Goal: Entertainment & Leisure: Consume media (video, audio)

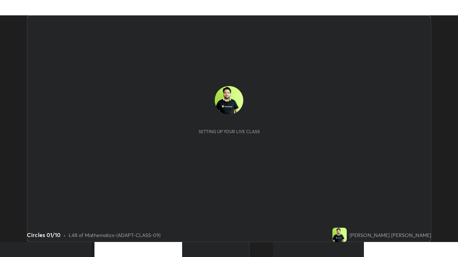
scroll to position [227, 457]
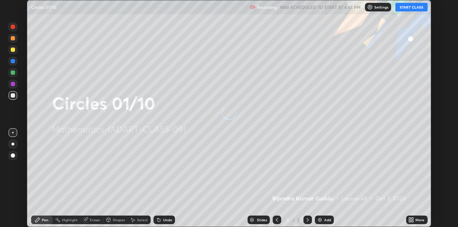
click at [410, 9] on button "START CLASS" at bounding box center [411, 7] width 32 height 9
click at [410, 221] on icon at bounding box center [410, 221] width 2 height 2
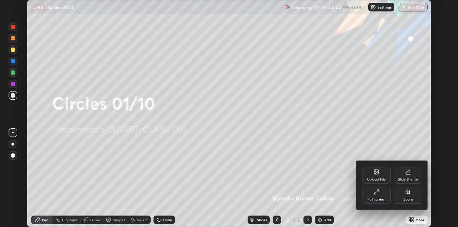
click at [381, 195] on div "Full screen" at bounding box center [376, 195] width 29 height 17
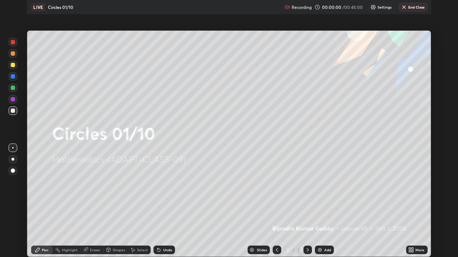
scroll to position [257, 458]
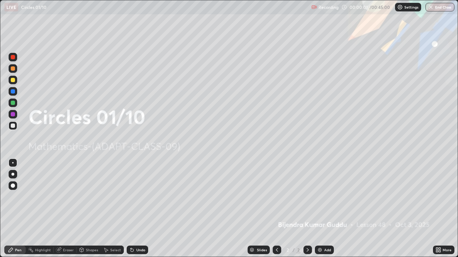
click at [404, 6] on p "Settings" at bounding box center [411, 7] width 14 height 4
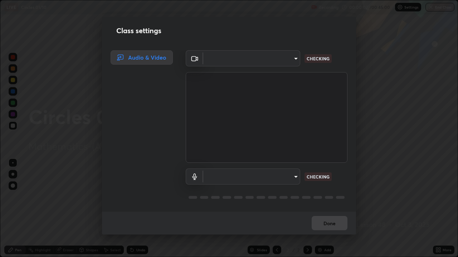
click at [288, 63] on body "Erase all LIVE Circles 01/10 Recording 00:00:02 / 00:45:00 Settings End Class S…" at bounding box center [229, 128] width 458 height 257
click at [286, 61] on div at bounding box center [229, 128] width 458 height 257
type input "328e6f2585a3e25061caa5f7d933288efad2554777a51eb926c3b8af65148c91"
type input "8561d0645ec67383fa690b6bf58298da522add8bf1cd43f27a04a8968649231f"
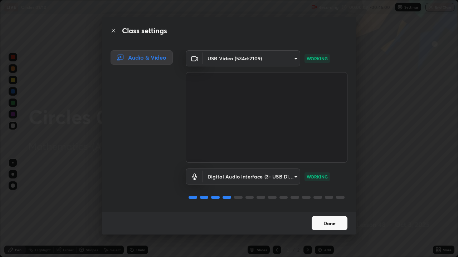
click at [327, 222] on button "Done" at bounding box center [329, 223] width 36 height 14
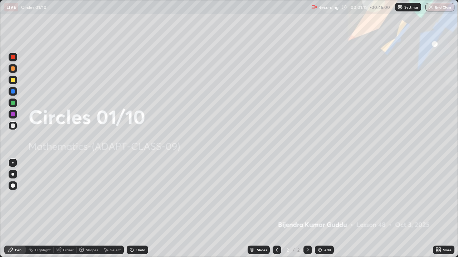
click at [13, 103] on div at bounding box center [13, 103] width 4 height 4
click at [13, 175] on div at bounding box center [12, 174] width 3 height 3
click at [444, 227] on div "More" at bounding box center [446, 251] width 9 height 4
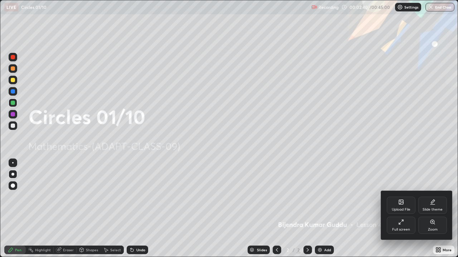
click at [396, 206] on div "Upload File" at bounding box center [401, 205] width 29 height 17
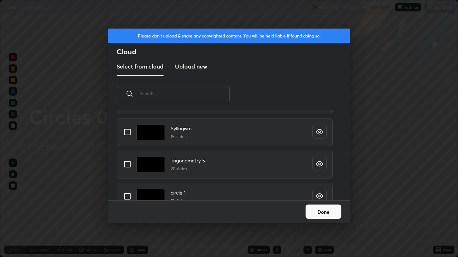
scroll to position [85, 0]
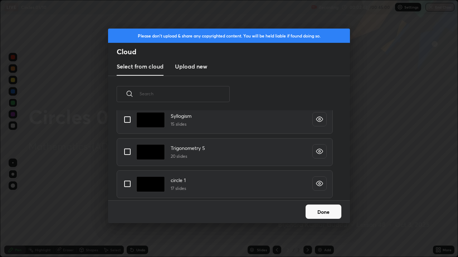
click at [128, 183] on input "grid" at bounding box center [127, 184] width 15 height 15
checkbox input "true"
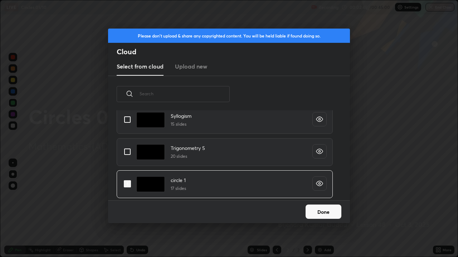
click at [324, 211] on button "Done" at bounding box center [323, 212] width 36 height 14
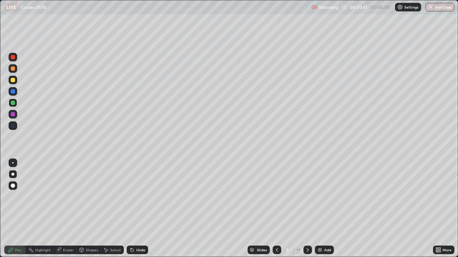
click at [306, 227] on icon at bounding box center [308, 250] width 6 height 6
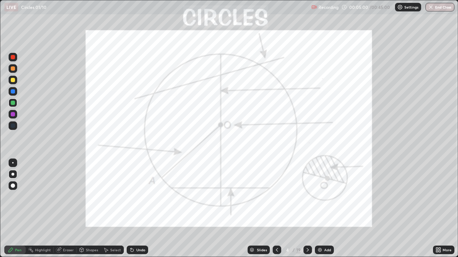
click at [14, 58] on div at bounding box center [13, 57] width 4 height 4
click at [13, 186] on div at bounding box center [13, 186] width 4 height 4
click at [11, 115] on div at bounding box center [13, 114] width 4 height 4
click at [131, 227] on icon at bounding box center [132, 250] width 3 height 3
click at [12, 103] on div at bounding box center [13, 103] width 4 height 4
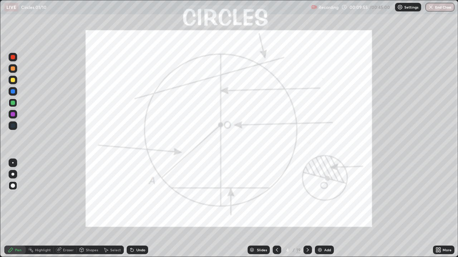
click at [306, 227] on icon at bounding box center [308, 250] width 6 height 6
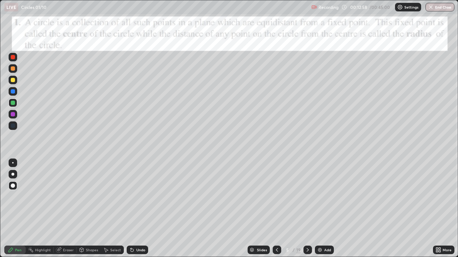
click at [306, 227] on div at bounding box center [307, 250] width 9 height 9
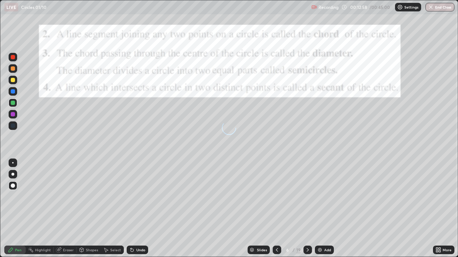
click at [305, 227] on icon at bounding box center [308, 250] width 6 height 6
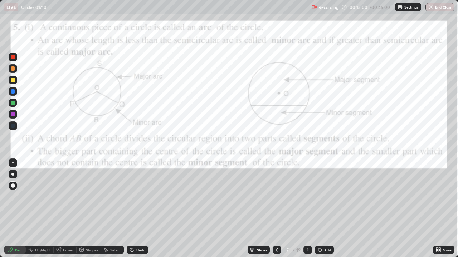
click at [277, 227] on icon at bounding box center [277, 250] width 6 height 6
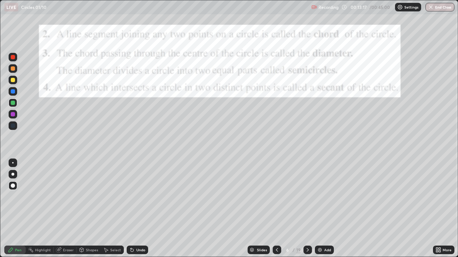
click at [307, 227] on icon at bounding box center [307, 251] width 2 height 4
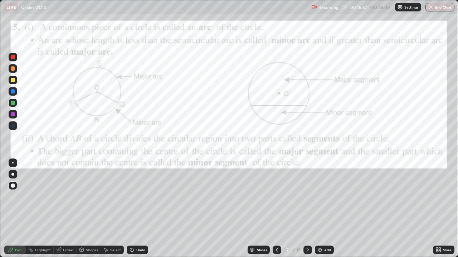
click at [13, 70] on div at bounding box center [13, 69] width 4 height 4
click at [14, 82] on div at bounding box center [13, 80] width 4 height 4
click at [14, 104] on div at bounding box center [13, 103] width 4 height 4
click at [306, 227] on icon at bounding box center [308, 250] width 6 height 6
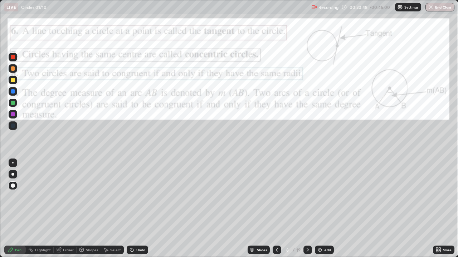
click at [311, 227] on div at bounding box center [307, 250] width 9 height 9
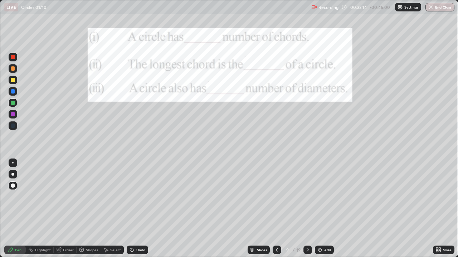
click at [132, 227] on icon at bounding box center [132, 250] width 6 height 6
click at [12, 113] on div at bounding box center [13, 114] width 4 height 4
click at [13, 81] on div at bounding box center [13, 80] width 4 height 4
click at [133, 227] on icon at bounding box center [132, 250] width 6 height 6
click at [13, 58] on div at bounding box center [13, 57] width 4 height 4
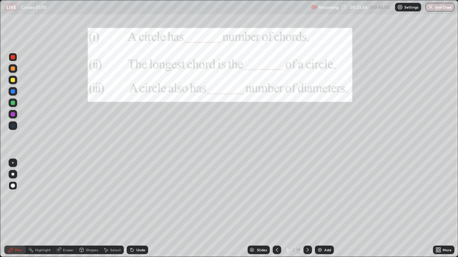
click at [309, 227] on icon at bounding box center [308, 250] width 6 height 6
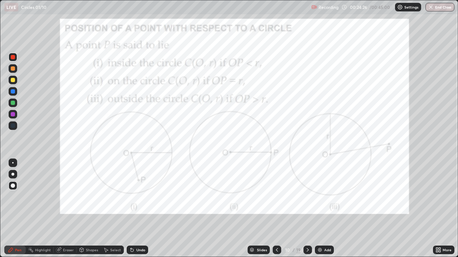
click at [10, 102] on div at bounding box center [13, 103] width 9 height 9
click at [307, 227] on icon at bounding box center [308, 250] width 6 height 6
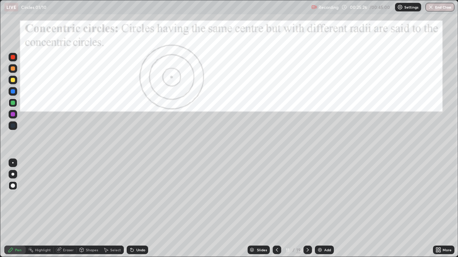
click at [307, 227] on icon at bounding box center [308, 250] width 6 height 6
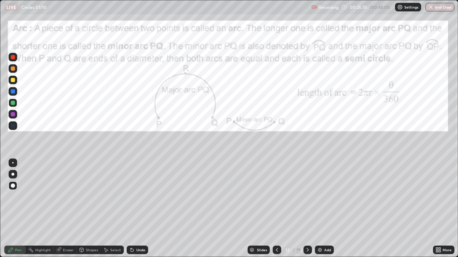
click at [307, 227] on icon at bounding box center [307, 251] width 2 height 4
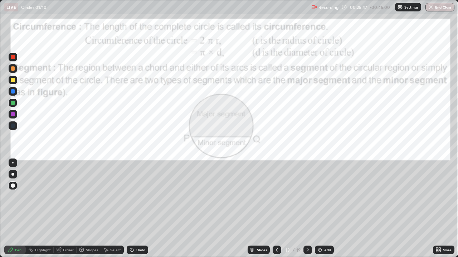
click at [309, 227] on icon at bounding box center [308, 250] width 6 height 6
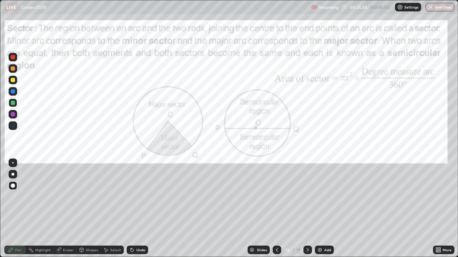
click at [310, 227] on div at bounding box center [307, 250] width 9 height 9
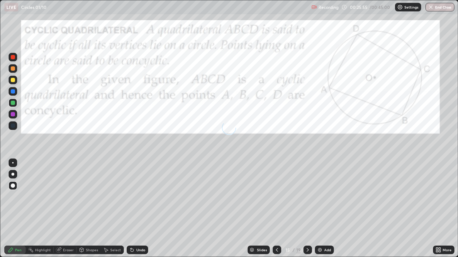
click at [308, 227] on icon at bounding box center [308, 250] width 6 height 6
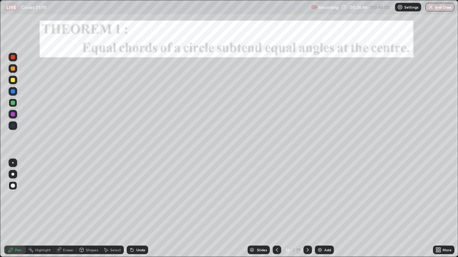
click at [15, 79] on div at bounding box center [13, 80] width 9 height 9
click at [12, 102] on div at bounding box center [13, 103] width 4 height 4
click at [13, 163] on div at bounding box center [12, 162] width 1 height 1
click at [14, 115] on div at bounding box center [13, 114] width 4 height 4
click at [129, 227] on icon at bounding box center [132, 250] width 6 height 6
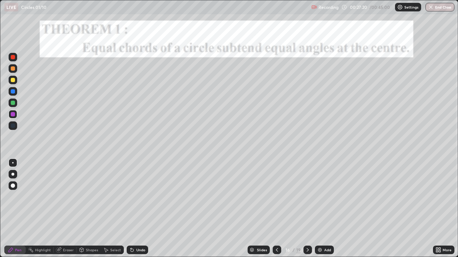
click at [129, 227] on icon at bounding box center [132, 250] width 6 height 6
click at [13, 104] on div at bounding box center [13, 103] width 4 height 4
click at [11, 69] on div at bounding box center [13, 69] width 4 height 4
click at [12, 58] on div at bounding box center [13, 57] width 4 height 4
click at [13, 104] on div at bounding box center [13, 103] width 4 height 4
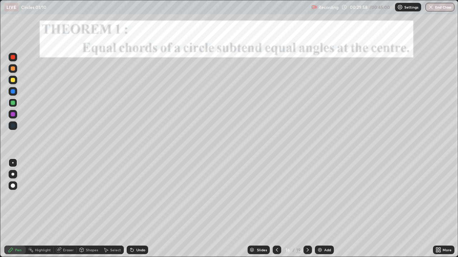
click at [13, 104] on div at bounding box center [13, 103] width 4 height 4
click at [306, 227] on icon at bounding box center [308, 250] width 6 height 6
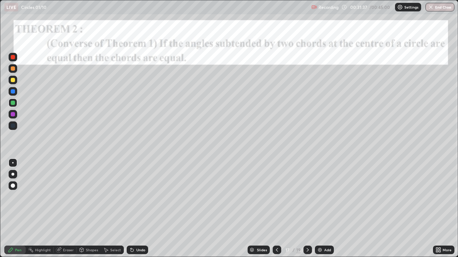
click at [12, 115] on div at bounding box center [13, 114] width 4 height 4
click at [13, 82] on div at bounding box center [13, 80] width 4 height 4
click at [12, 92] on div at bounding box center [13, 91] width 4 height 4
click at [11, 102] on div at bounding box center [13, 103] width 4 height 4
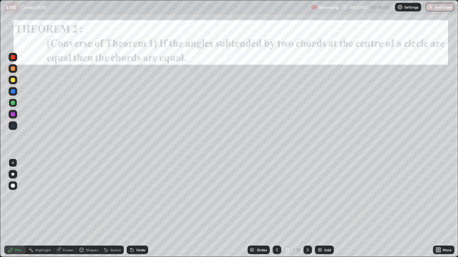
click at [12, 59] on div at bounding box center [13, 57] width 4 height 4
click at [310, 227] on icon at bounding box center [308, 250] width 6 height 6
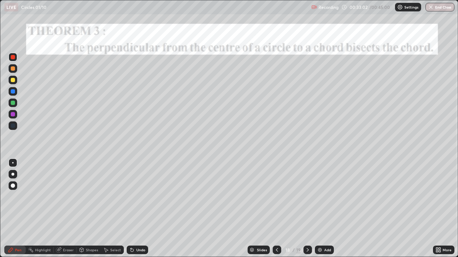
click at [14, 104] on div at bounding box center [13, 103] width 4 height 4
click at [13, 175] on div at bounding box center [12, 174] width 3 height 3
click at [10, 81] on div at bounding box center [13, 80] width 9 height 9
click at [14, 68] on div at bounding box center [13, 69] width 4 height 4
click at [12, 91] on div at bounding box center [13, 91] width 4 height 4
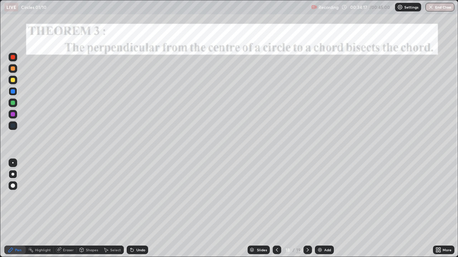
click at [14, 81] on div at bounding box center [13, 80] width 4 height 4
click at [14, 104] on div at bounding box center [13, 103] width 4 height 4
click at [308, 227] on icon at bounding box center [308, 250] width 6 height 6
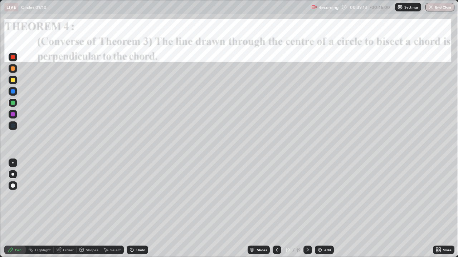
click at [443, 7] on button "End Class" at bounding box center [439, 7] width 29 height 9
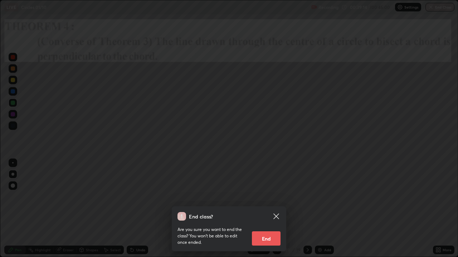
click at [269, 227] on button "End" at bounding box center [266, 239] width 29 height 14
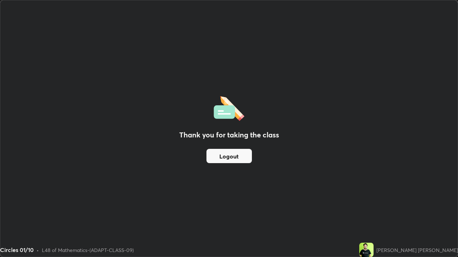
click at [225, 160] on button "Logout" at bounding box center [228, 156] width 45 height 14
